Goal: Information Seeking & Learning: Learn about a topic

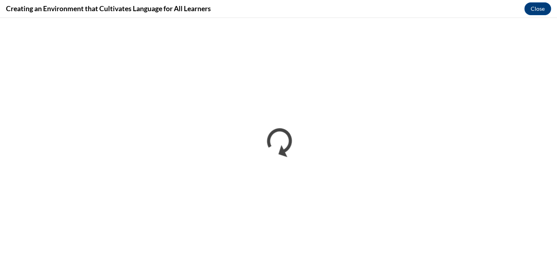
click at [287, 19] on iframe "</div></body> </html>" at bounding box center [278, 141] width 557 height 247
